Goal: Obtain resource: Obtain resource

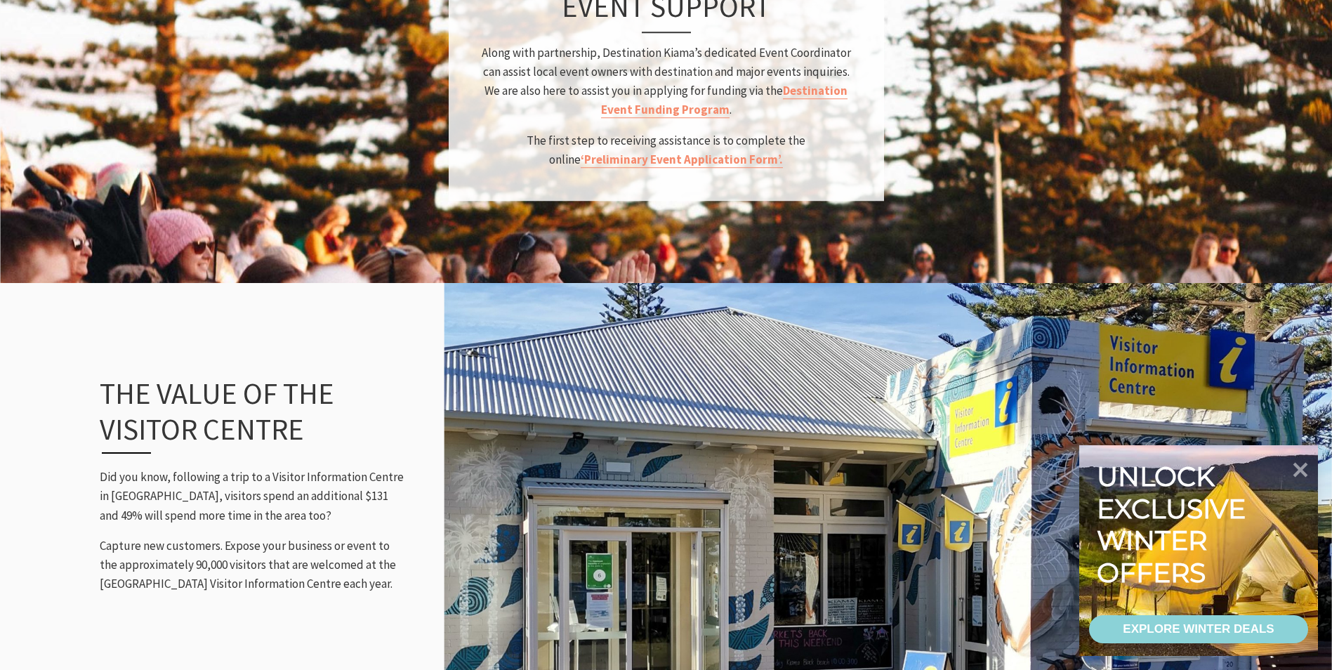
scroll to position [1756, 0]
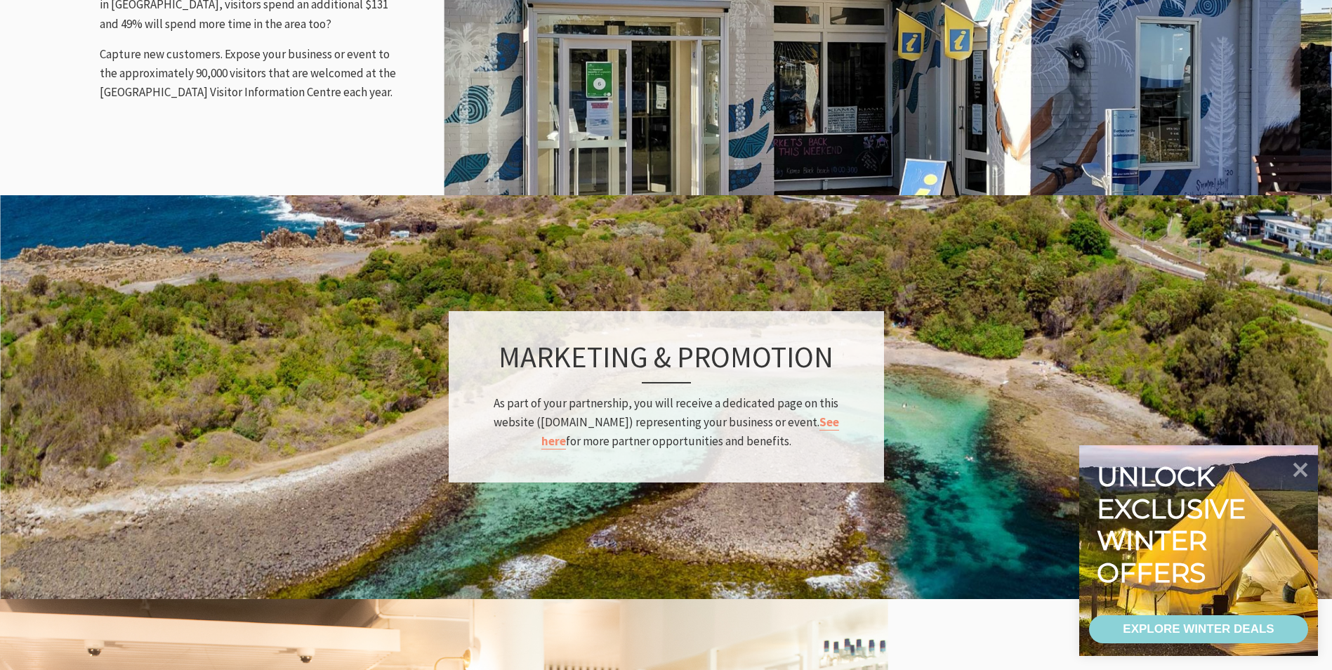
drag, startPoint x: 1307, startPoint y: 468, endPoint x: 1014, endPoint y: 437, distance: 294.5
click at [1307, 468] on icon at bounding box center [1301, 470] width 30 height 30
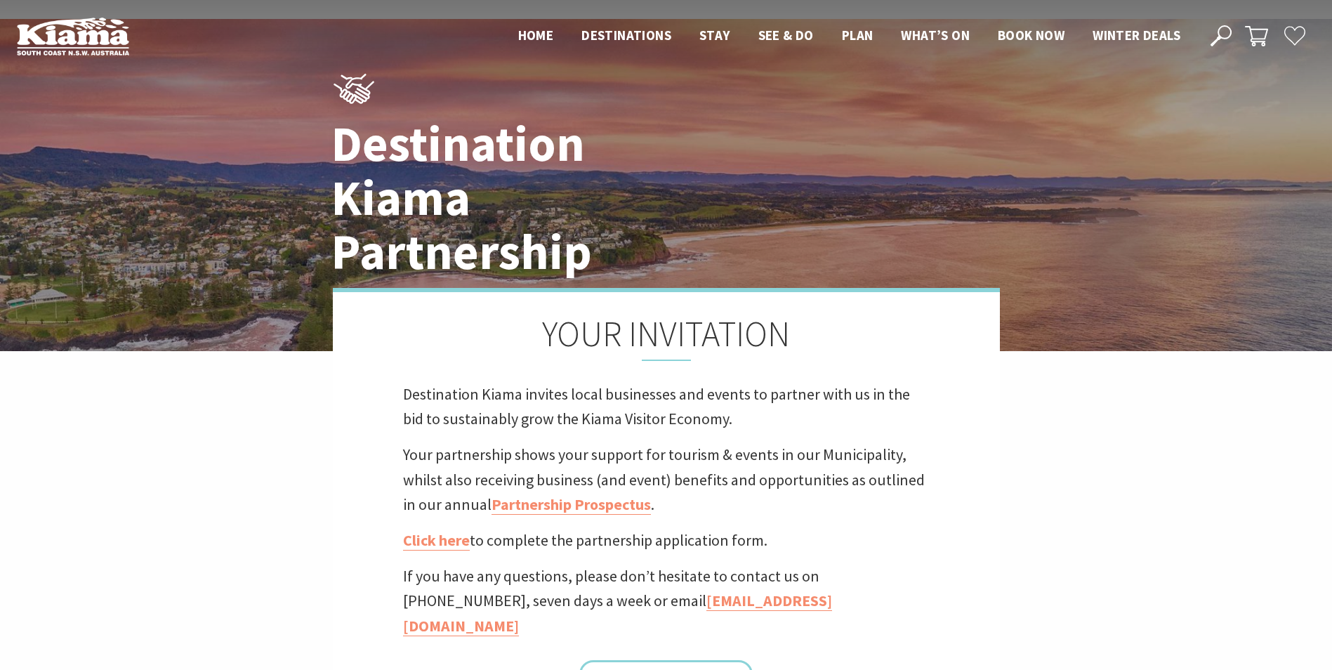
scroll to position [70, 0]
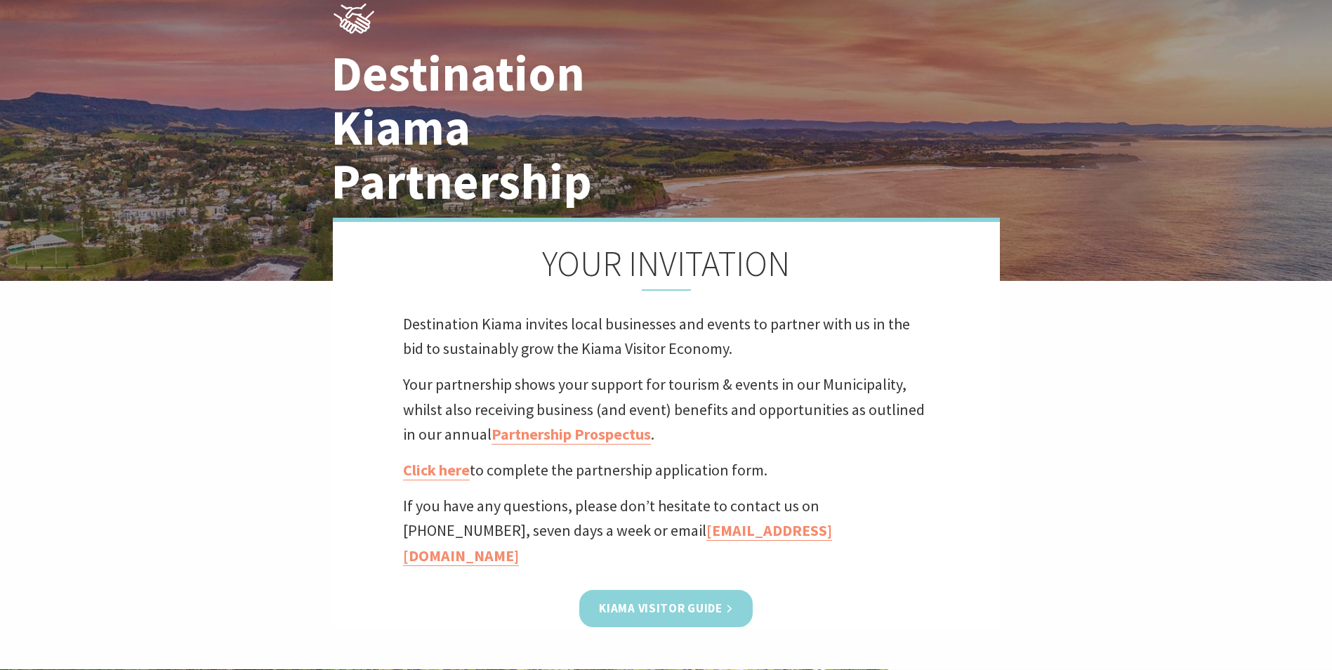
click at [729, 590] on link "Kiama Visitor Guide" at bounding box center [665, 608] width 173 height 37
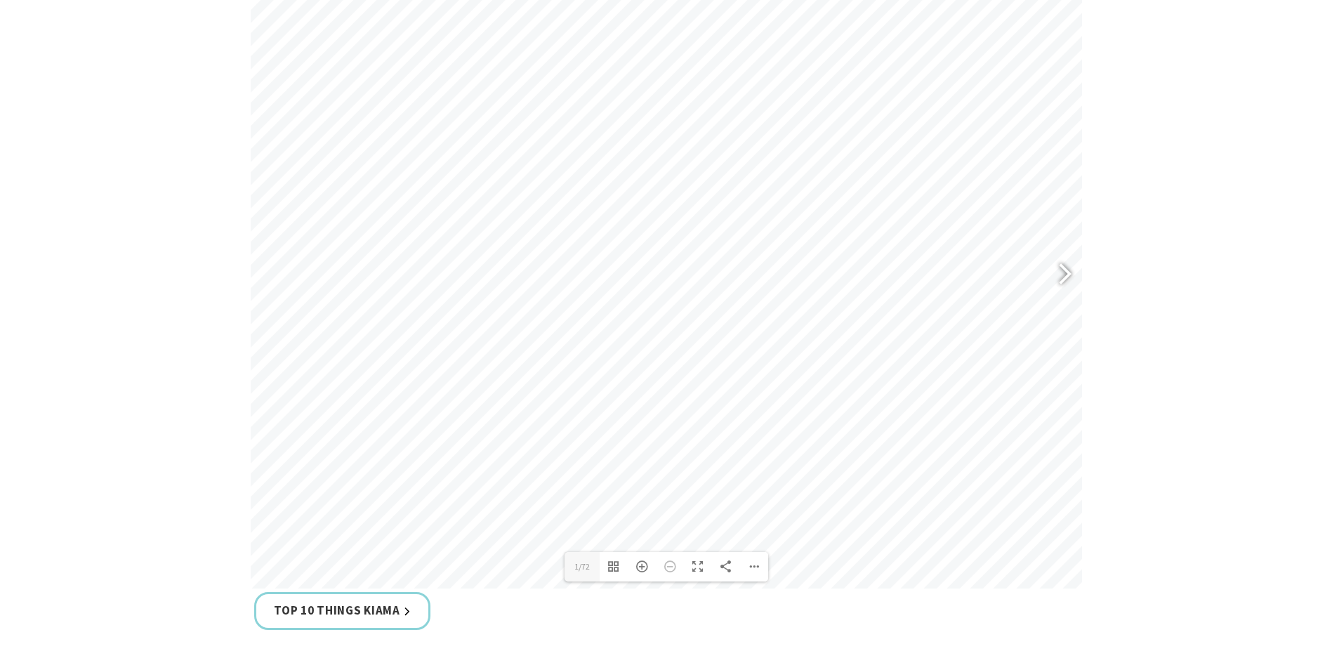
scroll to position [702, 0]
click at [1058, 274] on div at bounding box center [1059, 280] width 32 height 51
click at [1058, 273] on div at bounding box center [1059, 280] width 32 height 51
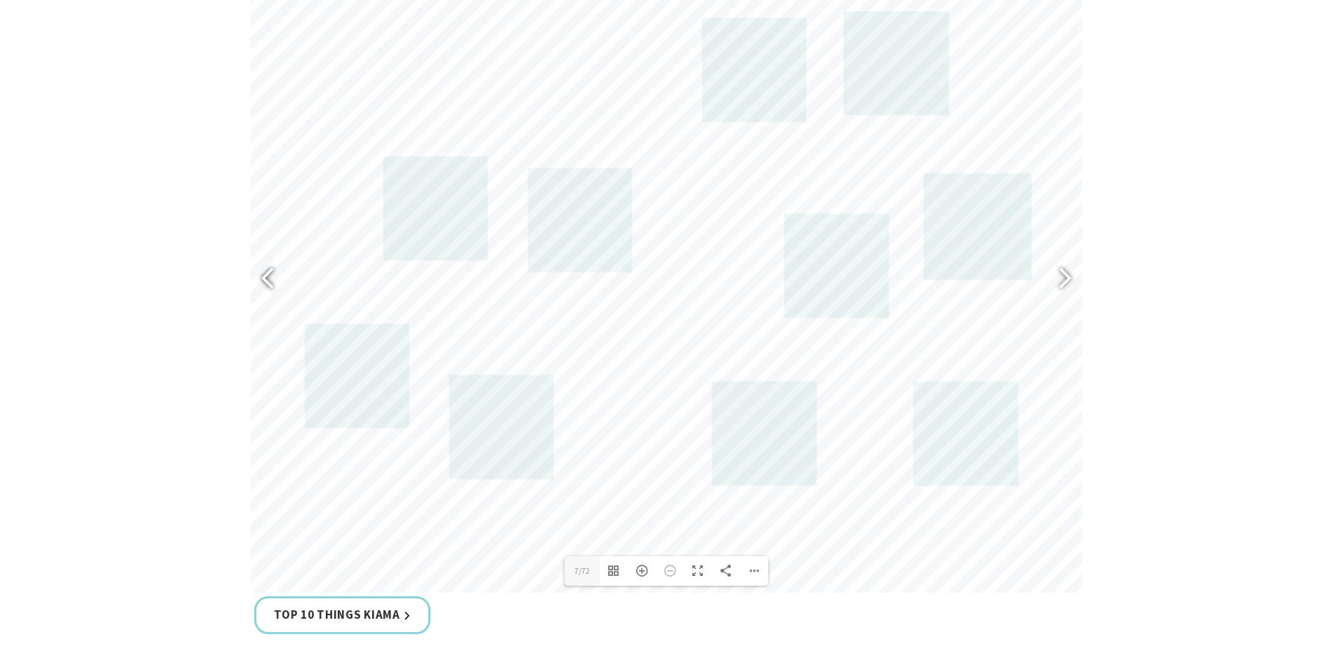
click at [260, 270] on div at bounding box center [274, 280] width 32 height 51
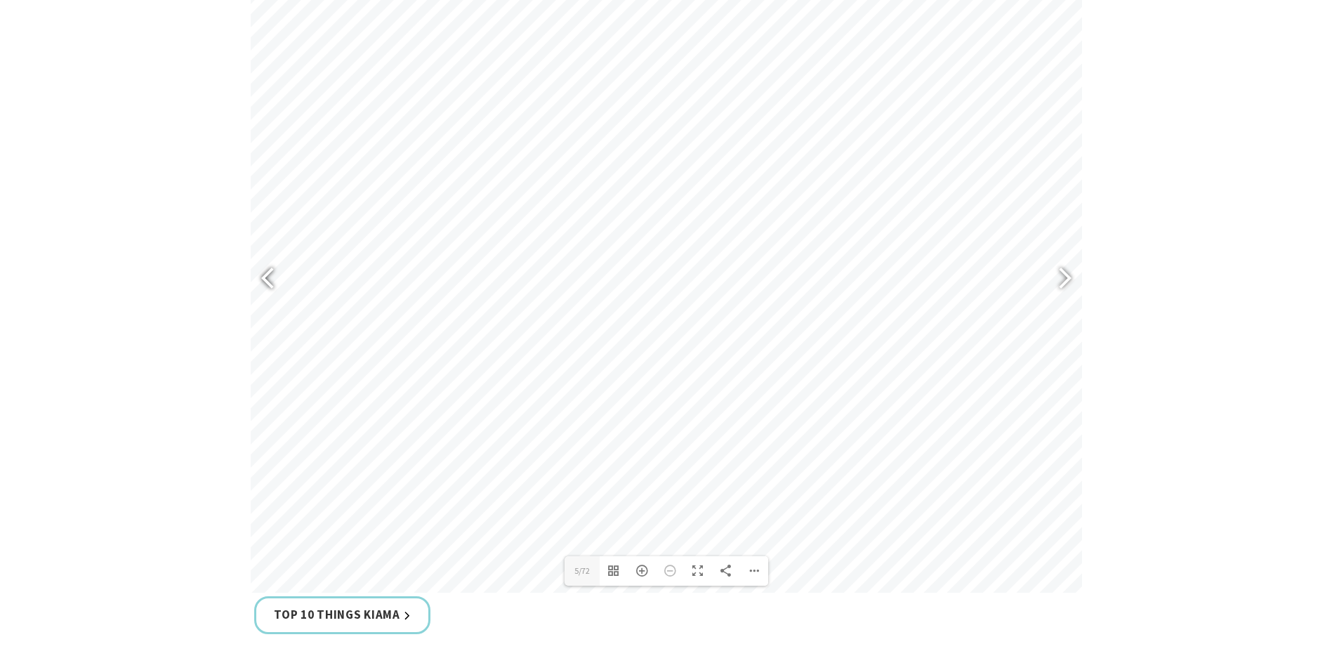
click at [260, 270] on div at bounding box center [274, 280] width 32 height 51
click at [1066, 268] on div at bounding box center [1059, 280] width 32 height 51
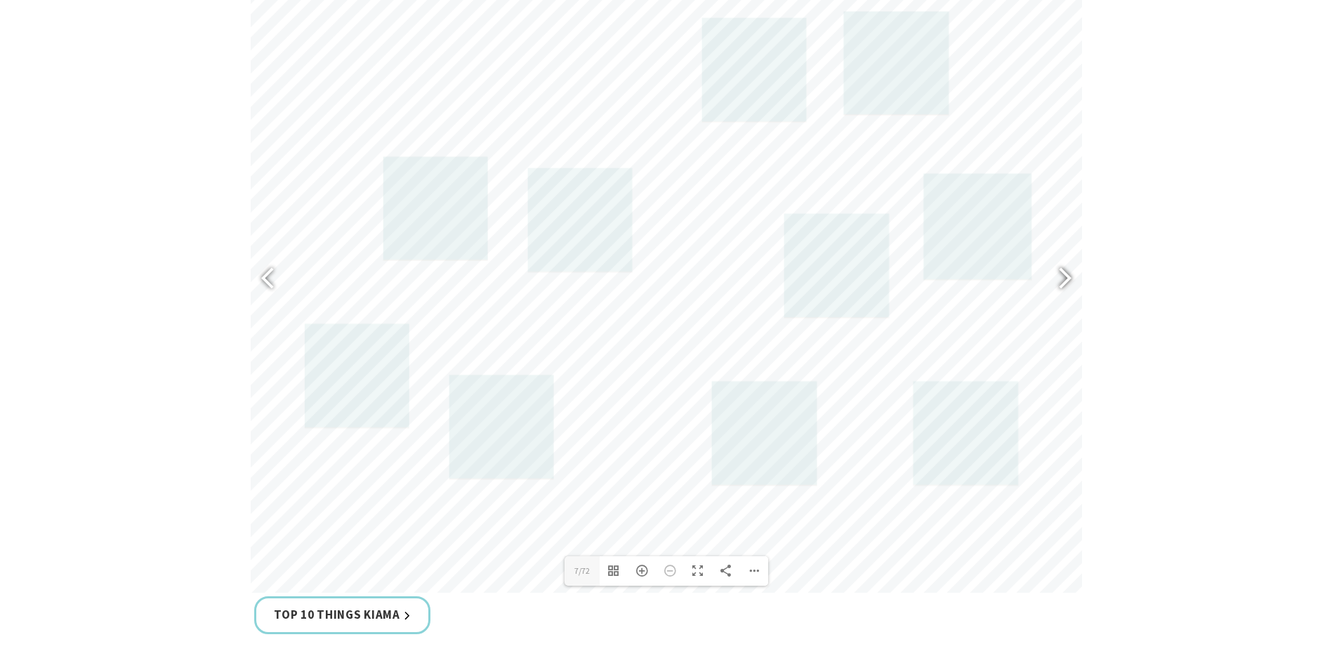
click at [1066, 268] on div at bounding box center [1059, 280] width 32 height 51
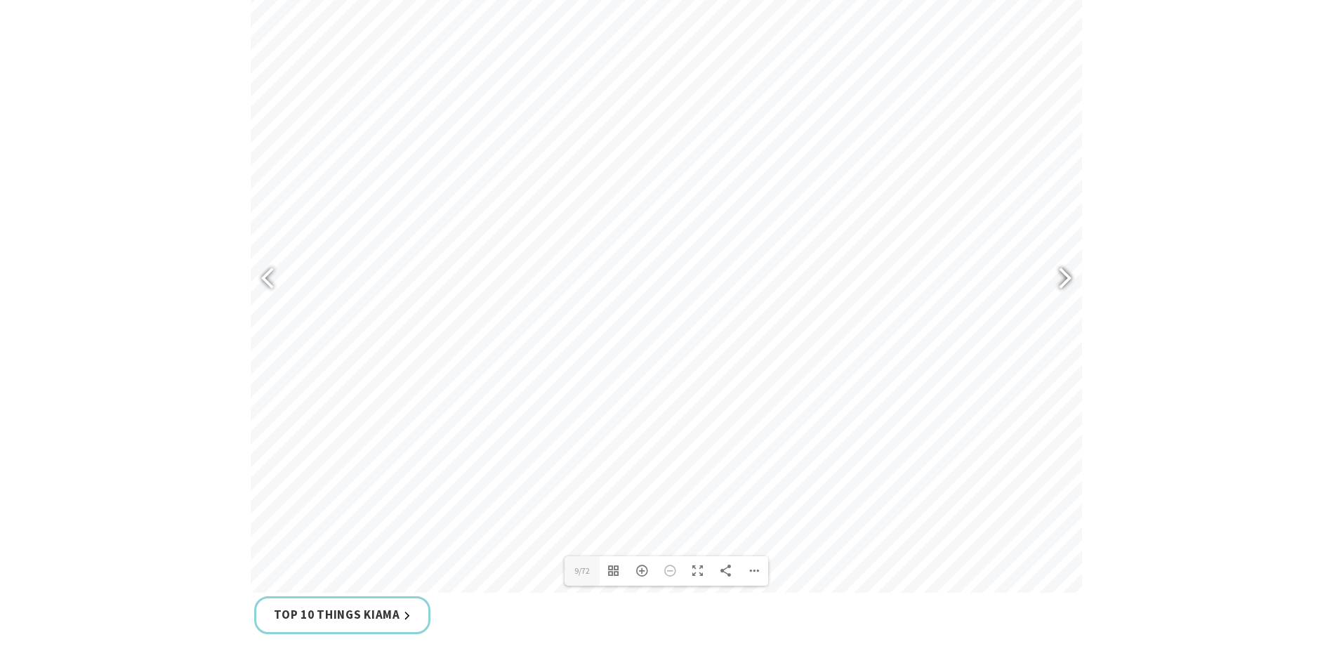
click at [1066, 268] on div at bounding box center [1059, 280] width 32 height 51
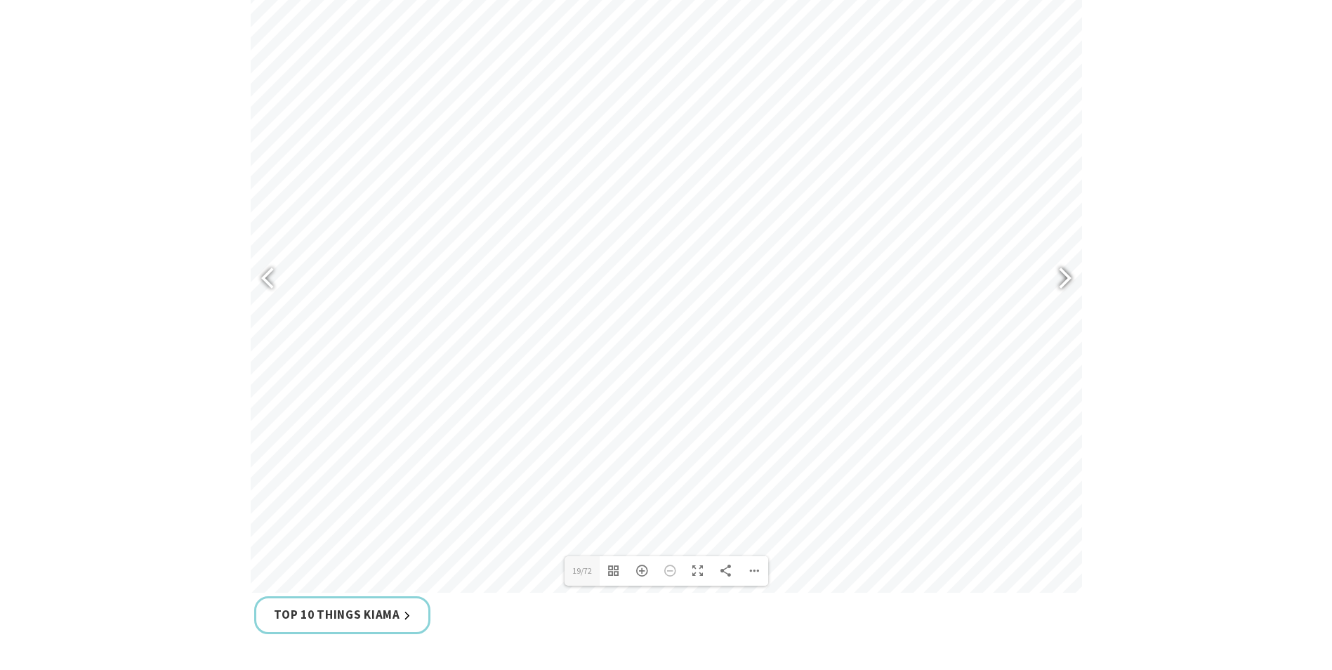
click at [1066, 268] on div at bounding box center [1059, 280] width 32 height 51
click at [266, 282] on div at bounding box center [274, 280] width 32 height 51
click at [1062, 274] on div at bounding box center [1059, 280] width 32 height 51
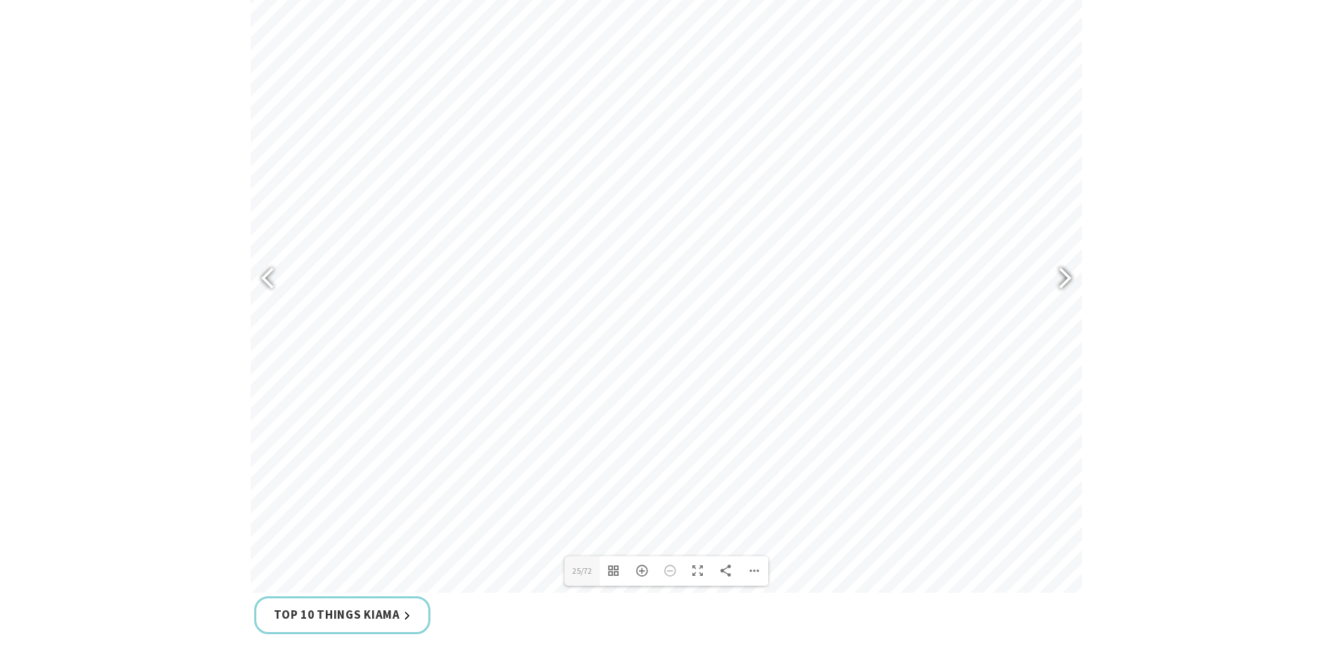
click at [1066, 273] on div at bounding box center [1059, 280] width 32 height 51
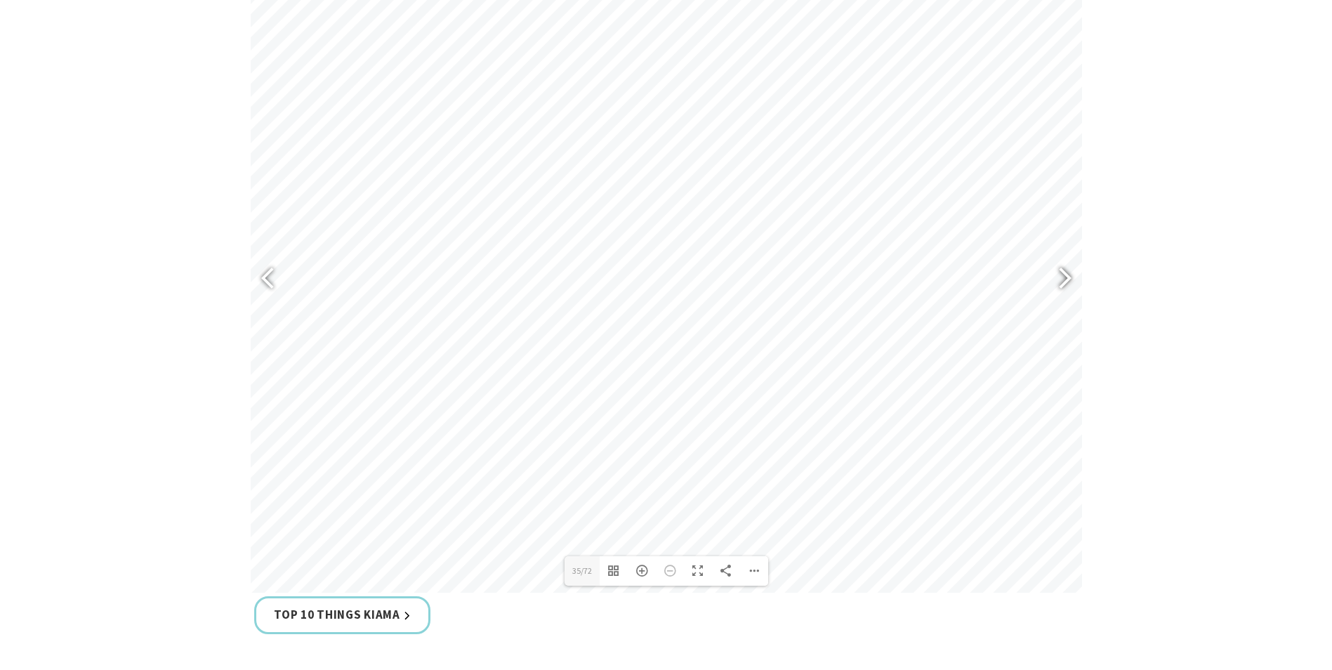
click at [1066, 273] on div at bounding box center [1059, 280] width 32 height 51
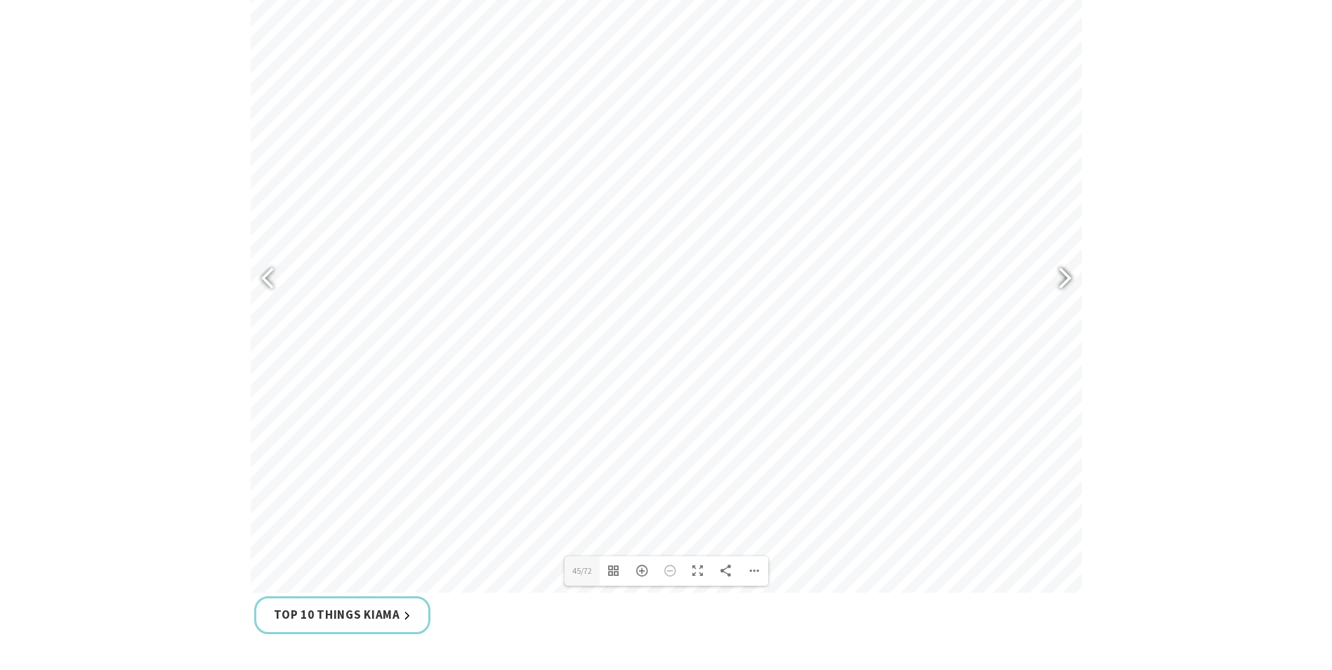
click at [1066, 273] on div at bounding box center [1059, 280] width 32 height 51
click at [270, 278] on div at bounding box center [274, 280] width 32 height 51
click at [1050, 282] on div at bounding box center [1059, 280] width 32 height 51
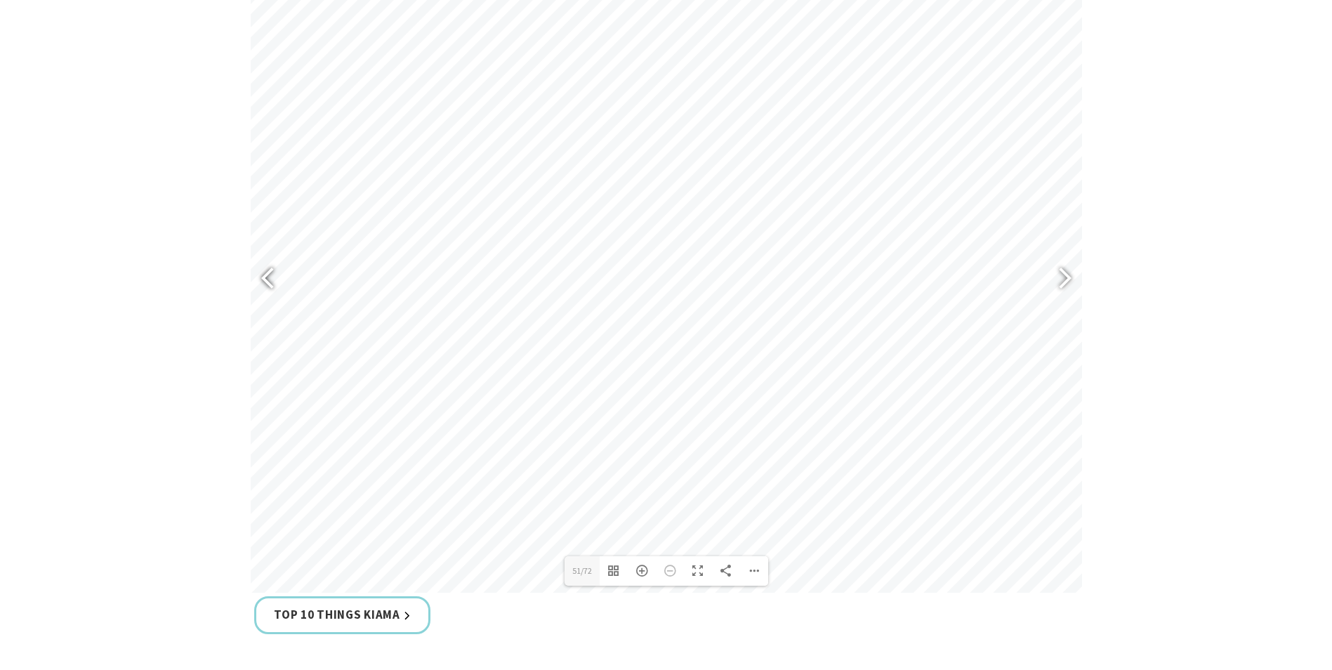
click at [258, 278] on div at bounding box center [274, 280] width 32 height 51
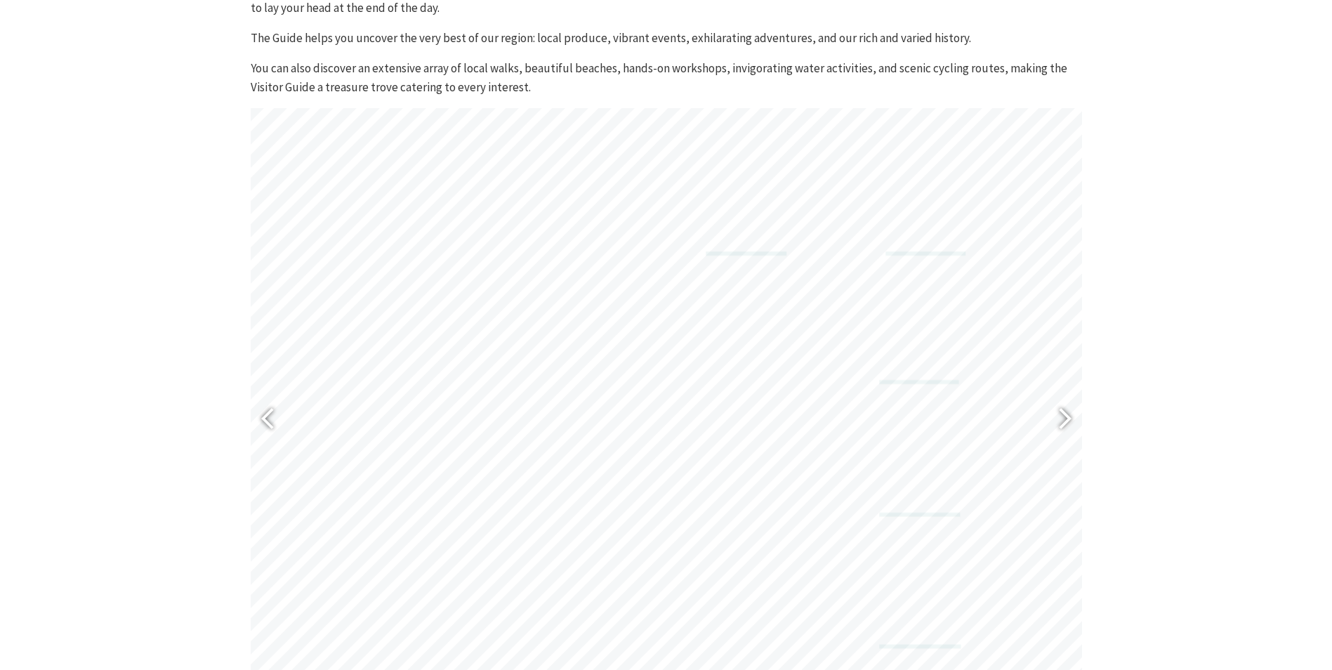
scroll to position [632, 0]
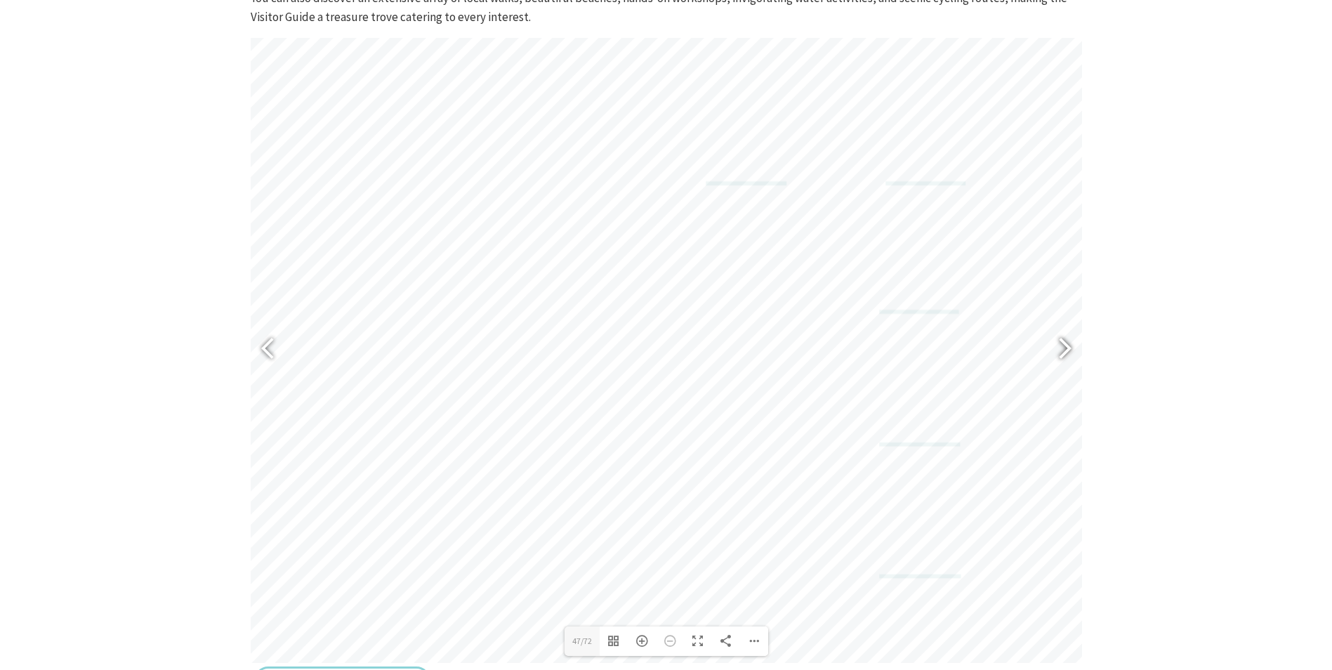
click at [1068, 352] on div at bounding box center [1059, 350] width 32 height 51
click at [262, 358] on div at bounding box center [274, 350] width 32 height 51
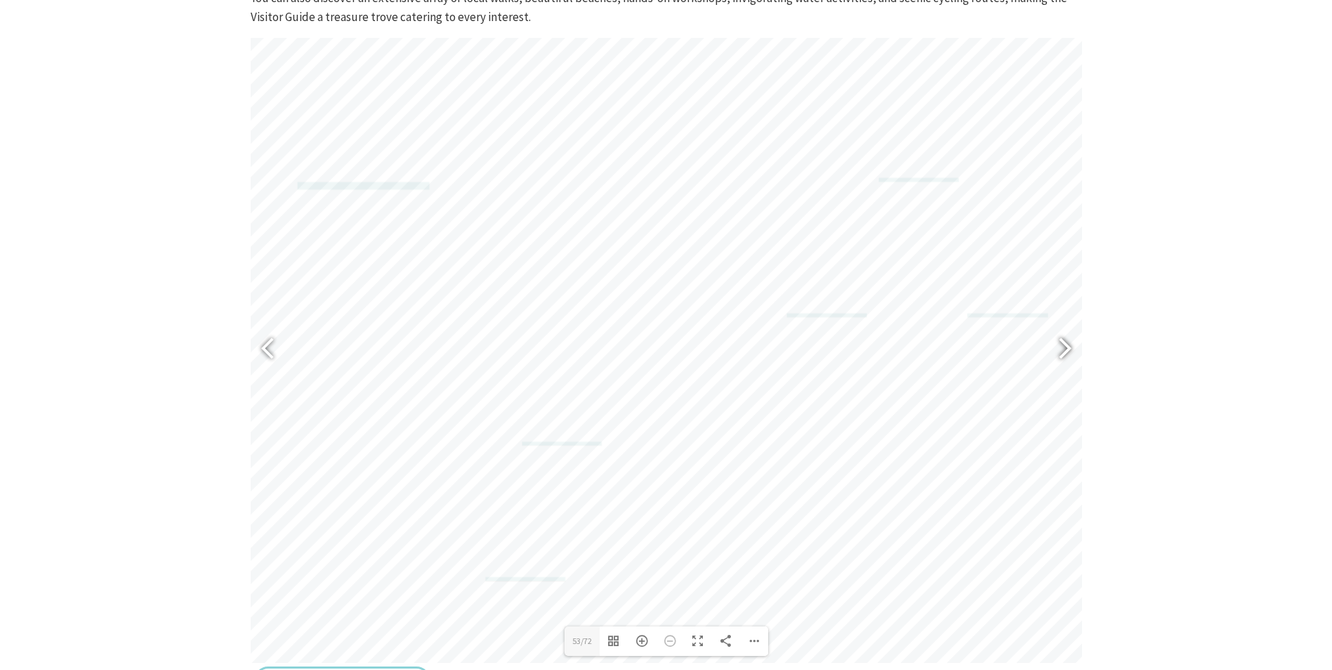
click at [1063, 343] on div at bounding box center [1059, 350] width 32 height 51
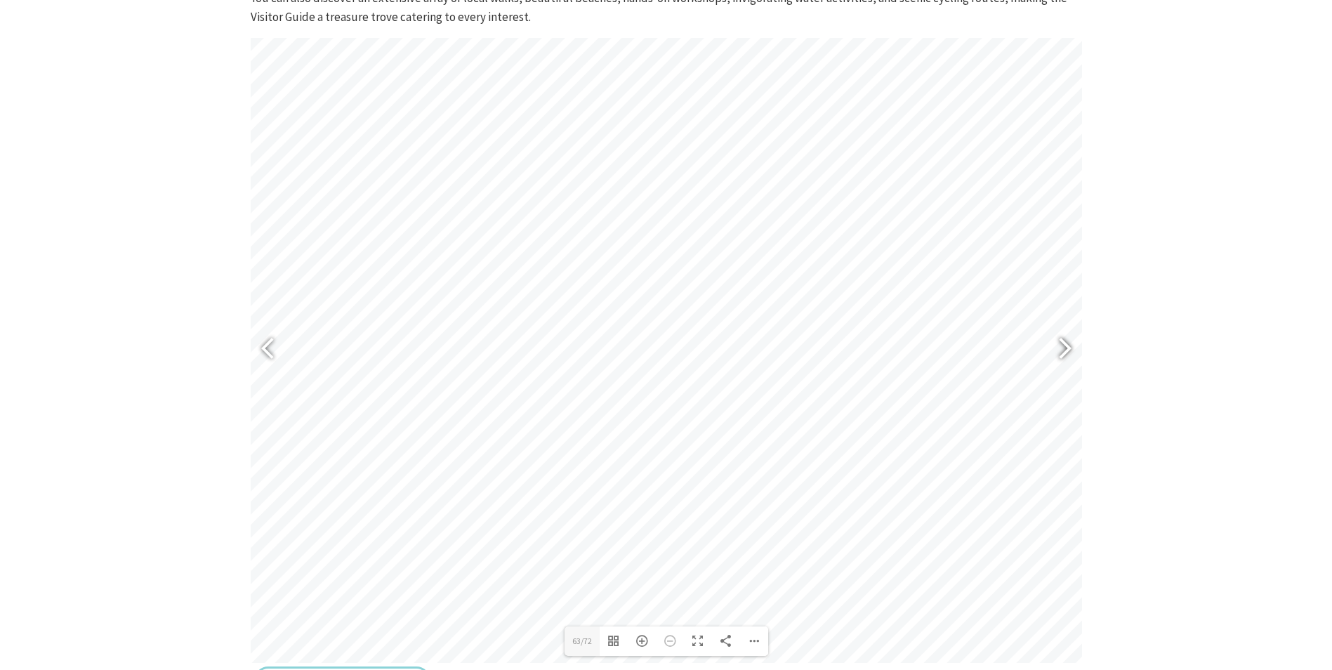
click at [1063, 343] on div at bounding box center [1059, 350] width 32 height 51
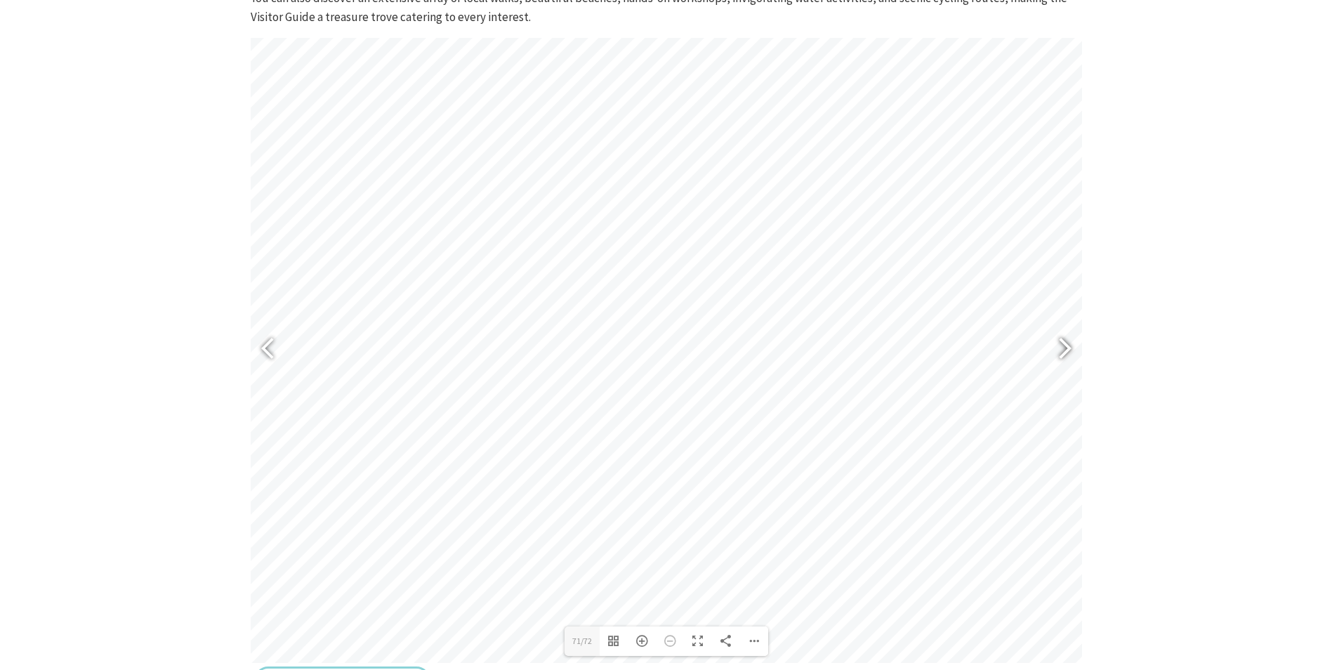
type input "72"
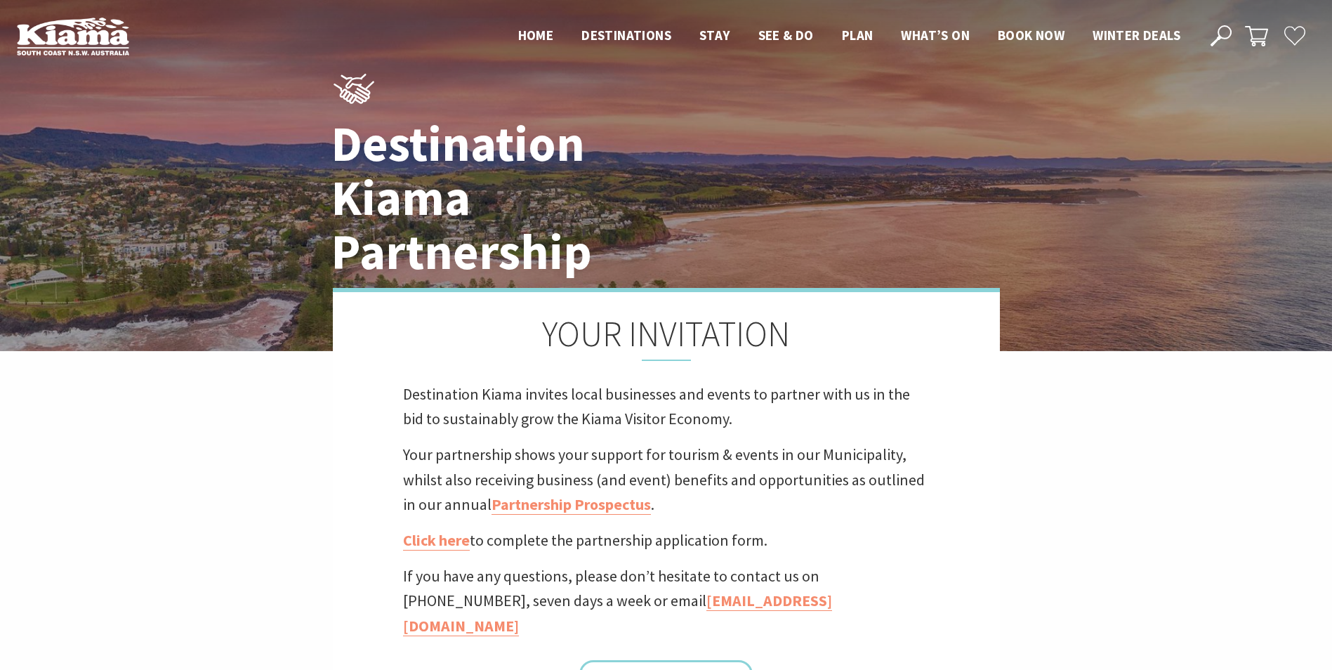
scroll to position [70, 0]
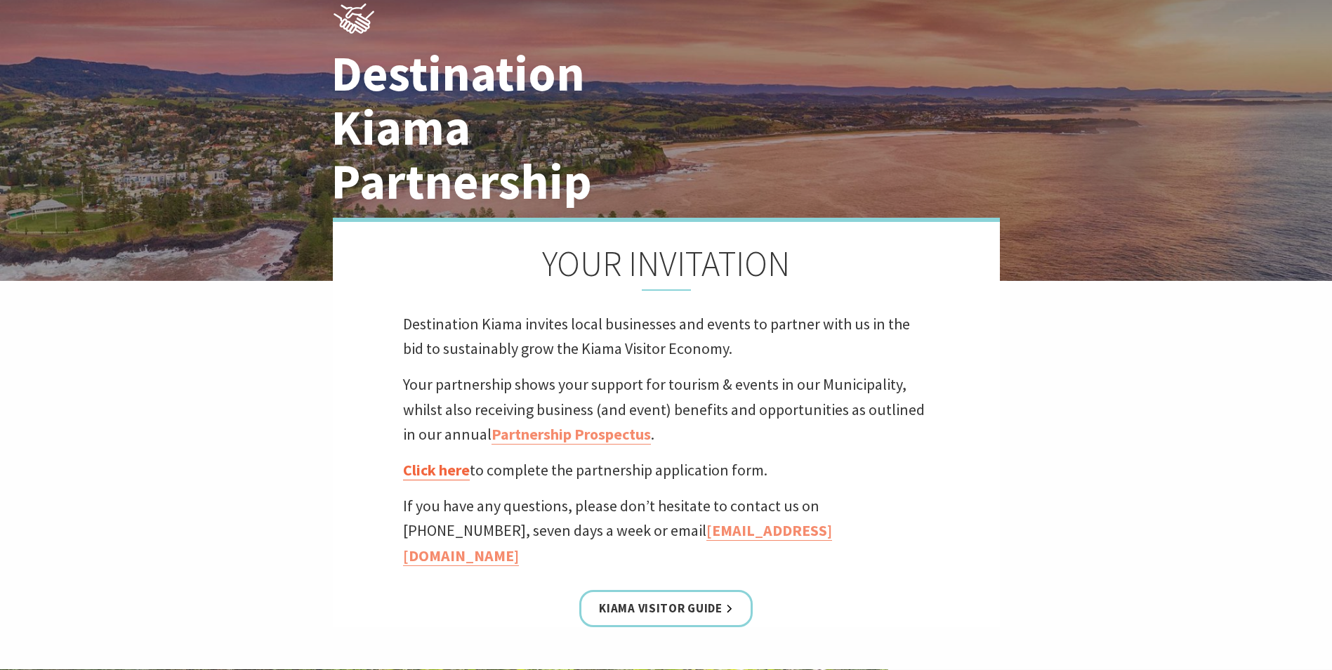
click at [428, 467] on link "Click here" at bounding box center [436, 470] width 67 height 20
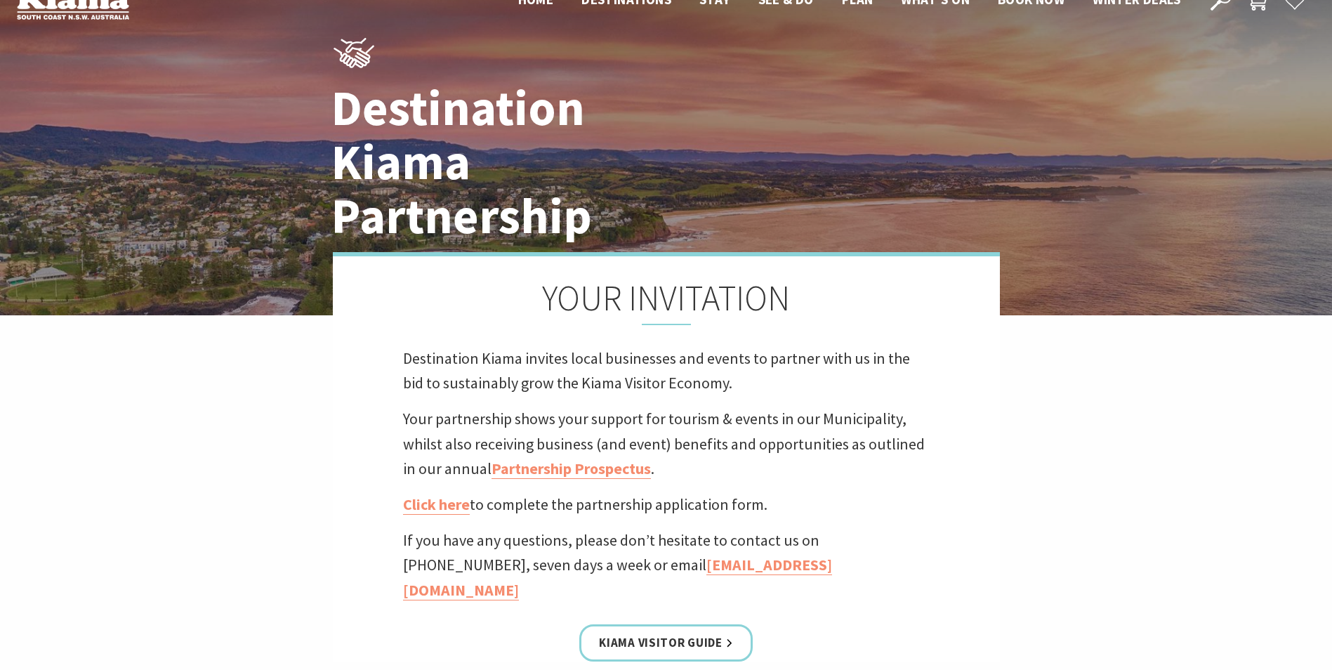
scroll to position [70, 0]
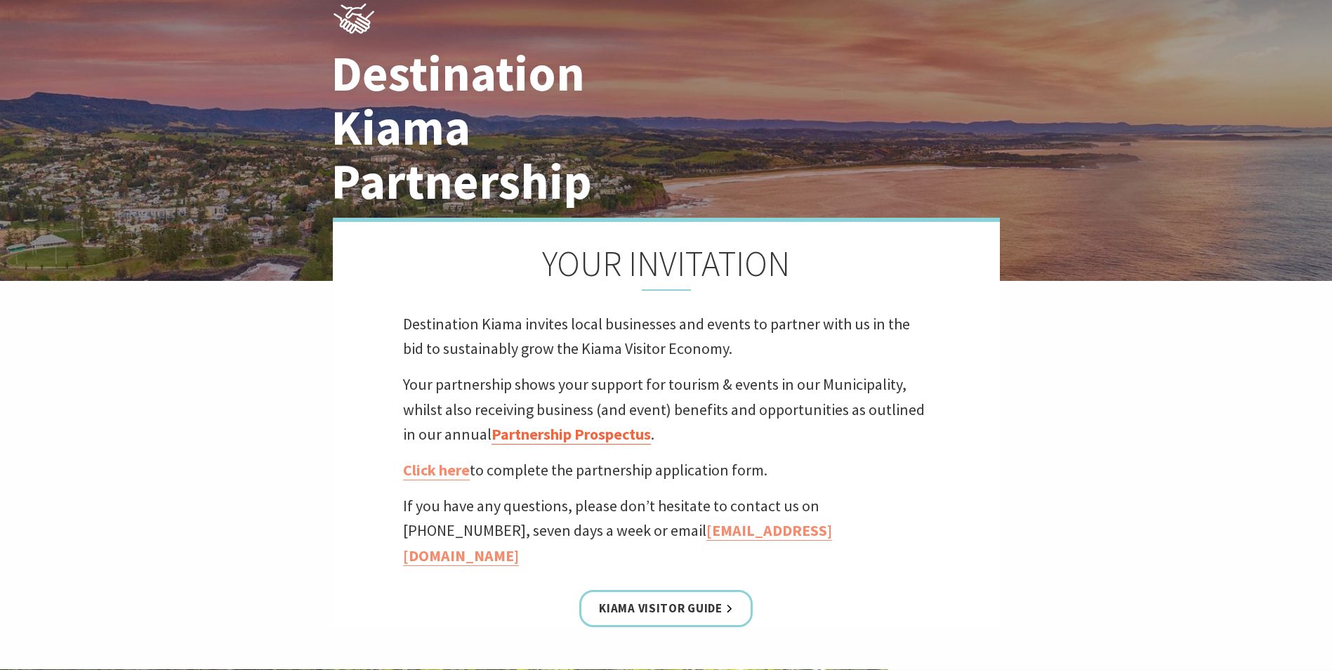
click at [605, 431] on link "Partnership Prospectus" at bounding box center [571, 434] width 159 height 20
click at [443, 468] on link "Click here" at bounding box center [436, 470] width 67 height 20
